Goal: Information Seeking & Learning: Check status

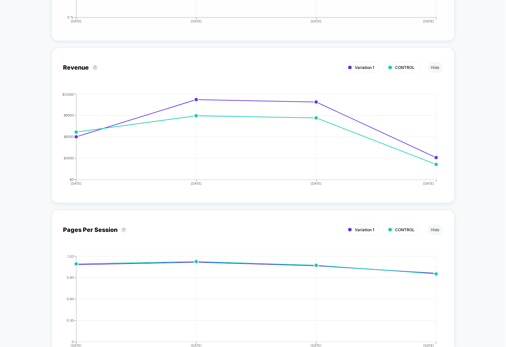
scroll to position [1621, 0]
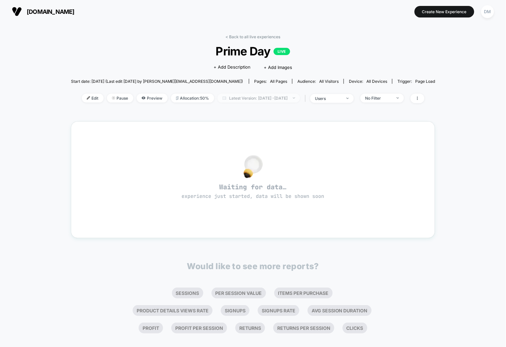
click at [239, 95] on span "Latest Version: [DATE] - [DATE]" at bounding box center [259, 98] width 83 height 9
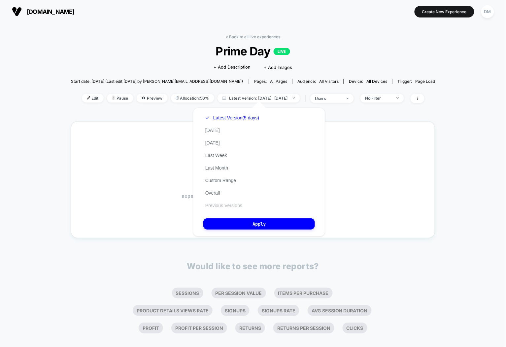
click at [225, 204] on button "Previous Versions" at bounding box center [223, 206] width 41 height 6
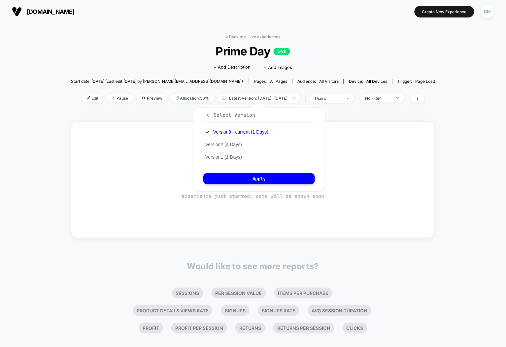
click at [242, 116] on span "Select Version" at bounding box center [230, 115] width 50 height 7
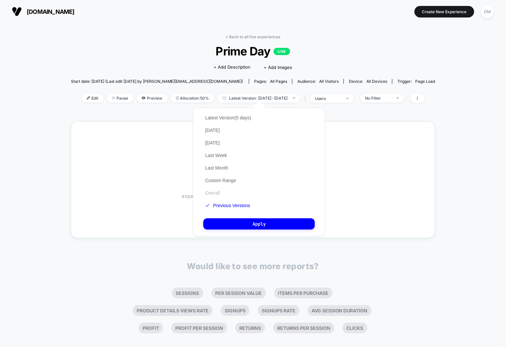
click at [218, 190] on button "Overall" at bounding box center [212, 193] width 18 height 6
click at [226, 219] on button "Apply" at bounding box center [259, 224] width 112 height 11
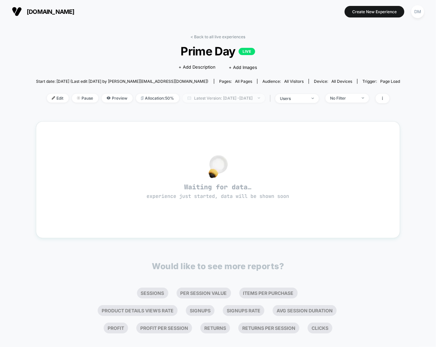
click at [200, 98] on span "Latest Version: [DATE] - [DATE]" at bounding box center [224, 98] width 83 height 9
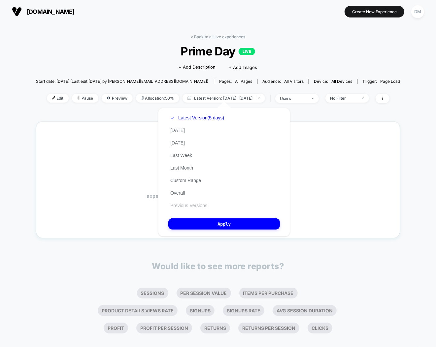
click at [189, 204] on button "Previous Versions" at bounding box center [188, 206] width 41 height 6
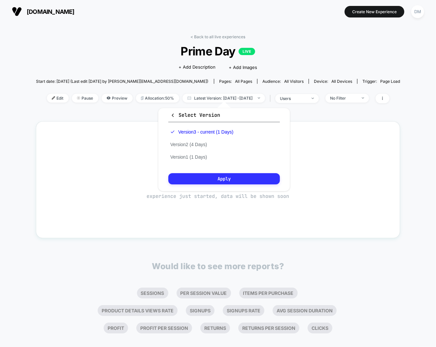
click at [209, 176] on button "Apply" at bounding box center [224, 178] width 112 height 11
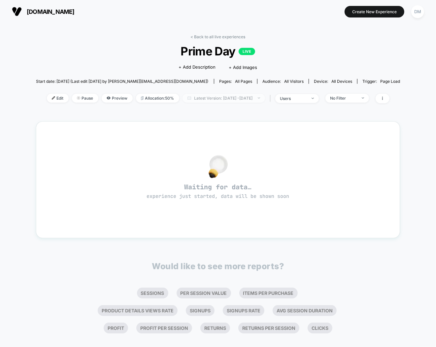
click at [215, 99] on span "Latest Version: [DATE] - [DATE]" at bounding box center [224, 98] width 83 height 9
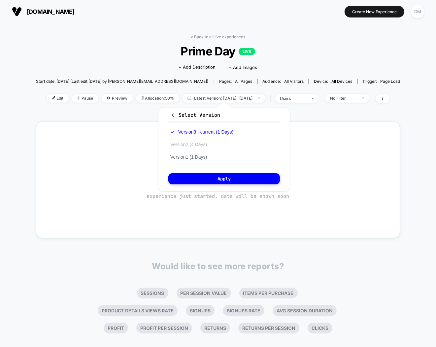
click at [204, 143] on button "Version 2 (4 Days)" at bounding box center [188, 145] width 41 height 6
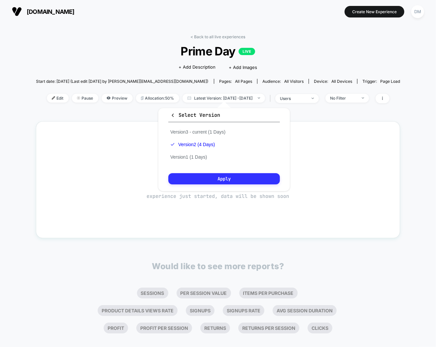
click at [204, 177] on button "Apply" at bounding box center [224, 178] width 112 height 11
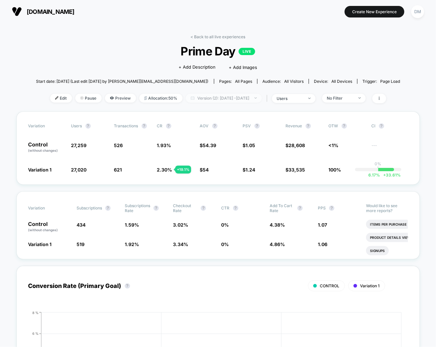
click at [222, 97] on span "Version (2): [DATE] - [DATE]" at bounding box center [224, 98] width 76 height 9
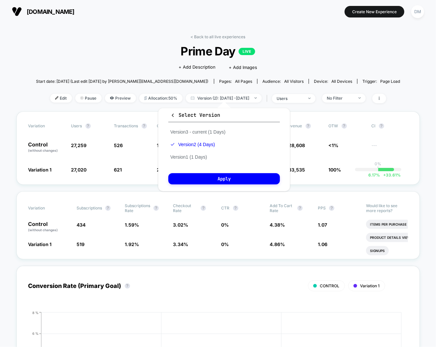
click at [203, 159] on div "Version 3 - current (1 Days) Version 2 (4 Days) Version 1 (1 Days)" at bounding box center [197, 145] width 59 height 38
click at [202, 158] on button "Version 1 (1 Days)" at bounding box center [188, 157] width 41 height 6
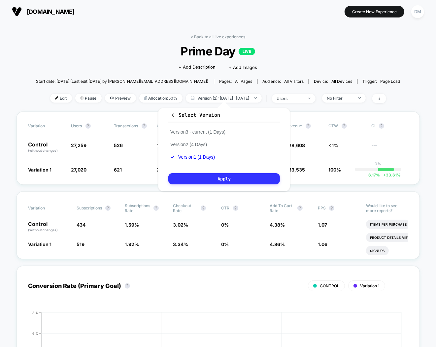
click at [208, 179] on button "Apply" at bounding box center [224, 178] width 112 height 11
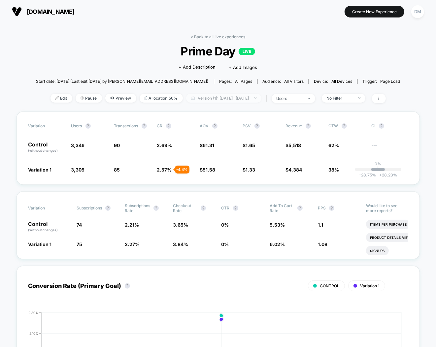
click at [222, 97] on span "Version (1): [DATE] - [DATE]" at bounding box center [223, 98] width 75 height 9
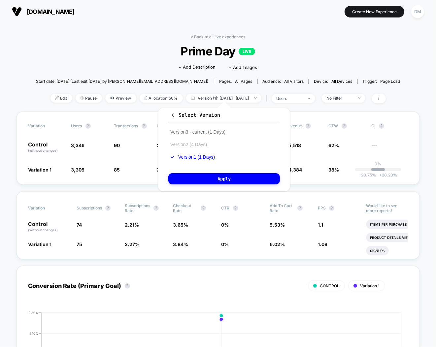
click at [202, 143] on button "Version 2 (4 Days)" at bounding box center [188, 145] width 41 height 6
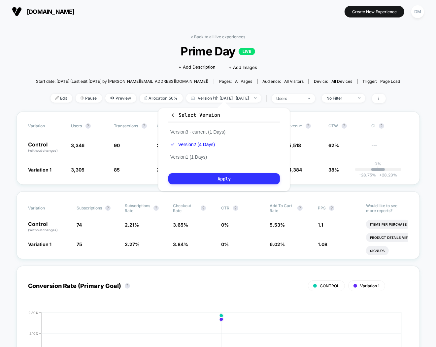
click at [205, 177] on button "Apply" at bounding box center [224, 178] width 112 height 11
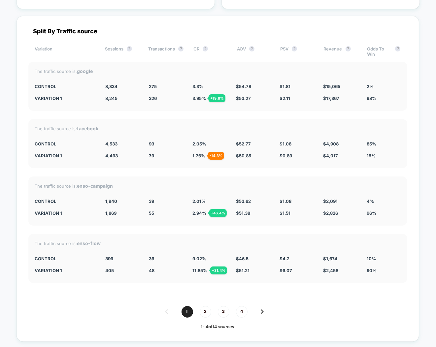
scroll to position [2324, 0]
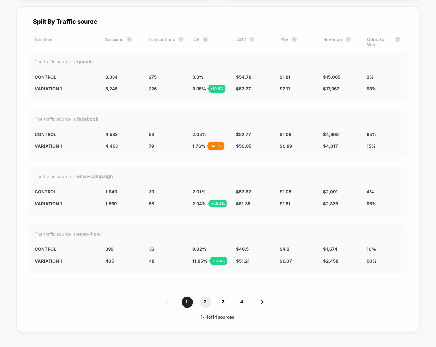
click at [204, 300] on span "2" at bounding box center [206, 303] width 12 height 12
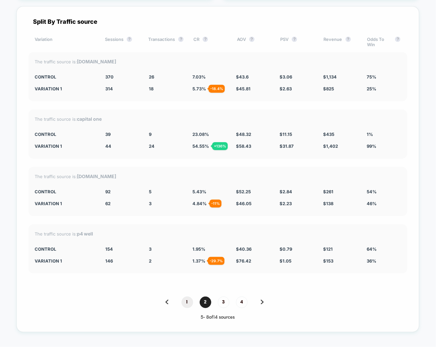
click at [188, 297] on span "1" at bounding box center [188, 303] width 12 height 12
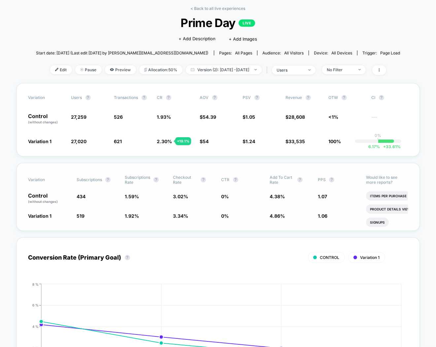
scroll to position [42, 0]
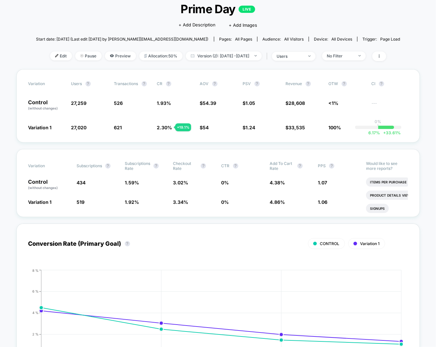
click at [93, 18] on div "< Back to all live experiences Prime Day LIVE Click to edit experience details …" at bounding box center [218, 30] width 365 height 77
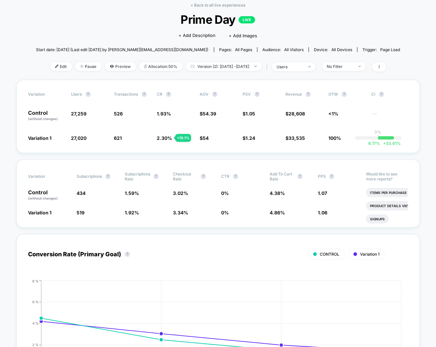
scroll to position [31, 0]
